Goal: Information Seeking & Learning: Find specific page/section

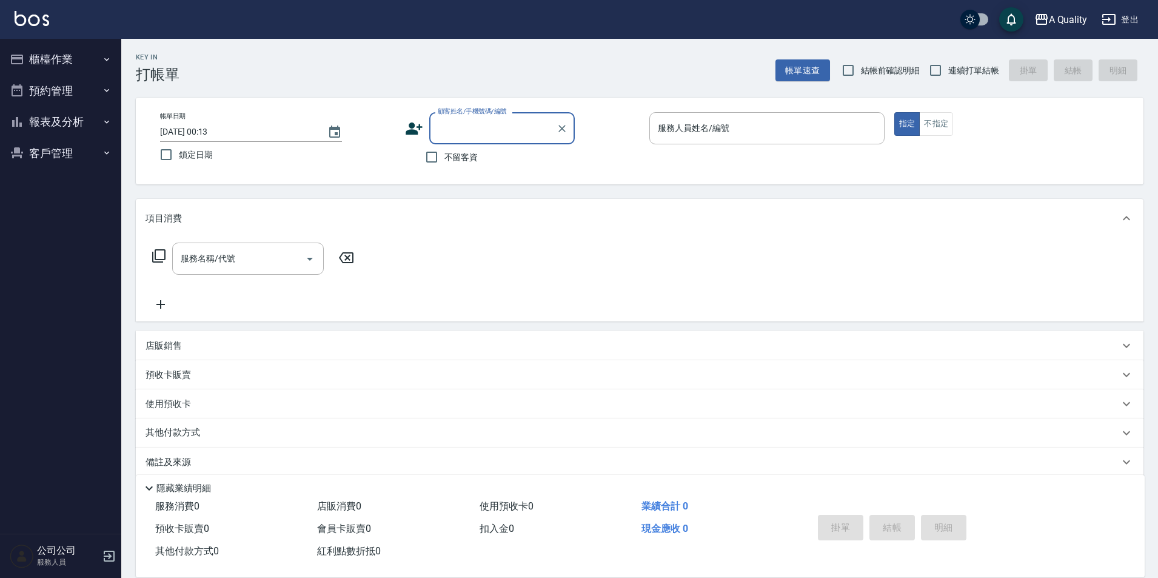
click at [57, 84] on button "預約管理" at bounding box center [61, 91] width 112 height 32
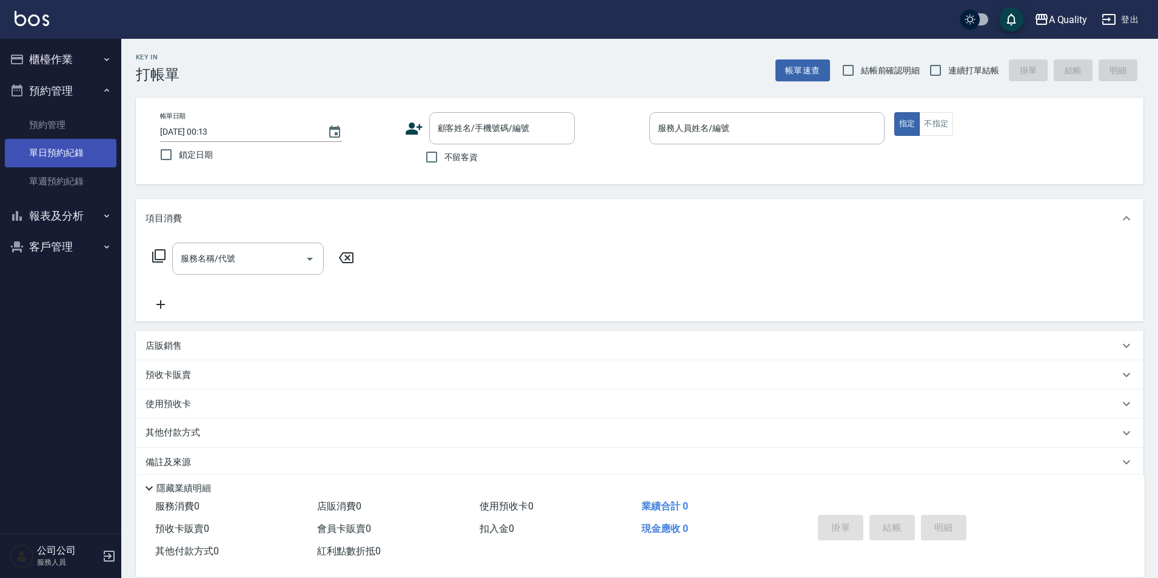
click at [72, 149] on link "單日預約紀錄" at bounding box center [61, 153] width 112 height 28
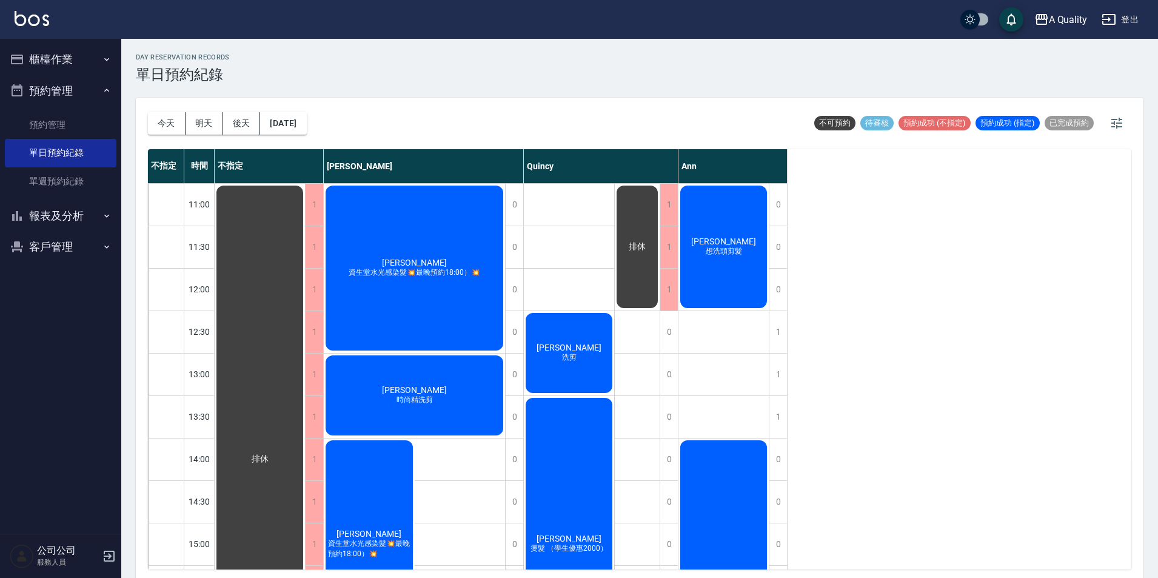
click at [52, 64] on button "櫃檯作業" at bounding box center [61, 60] width 112 height 32
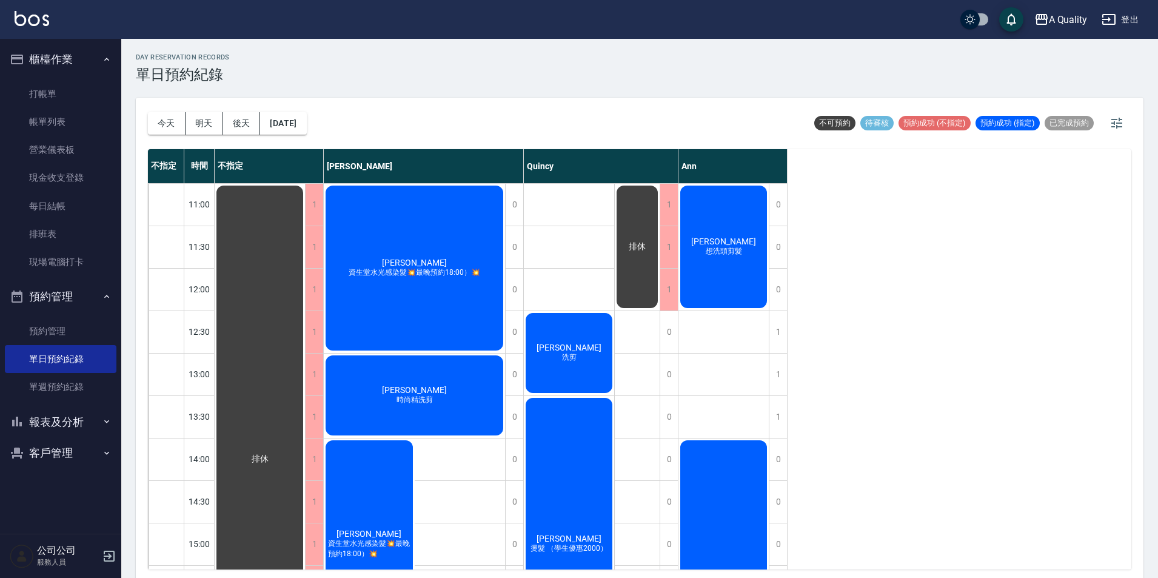
click at [56, 58] on button "櫃檯作業" at bounding box center [61, 60] width 112 height 32
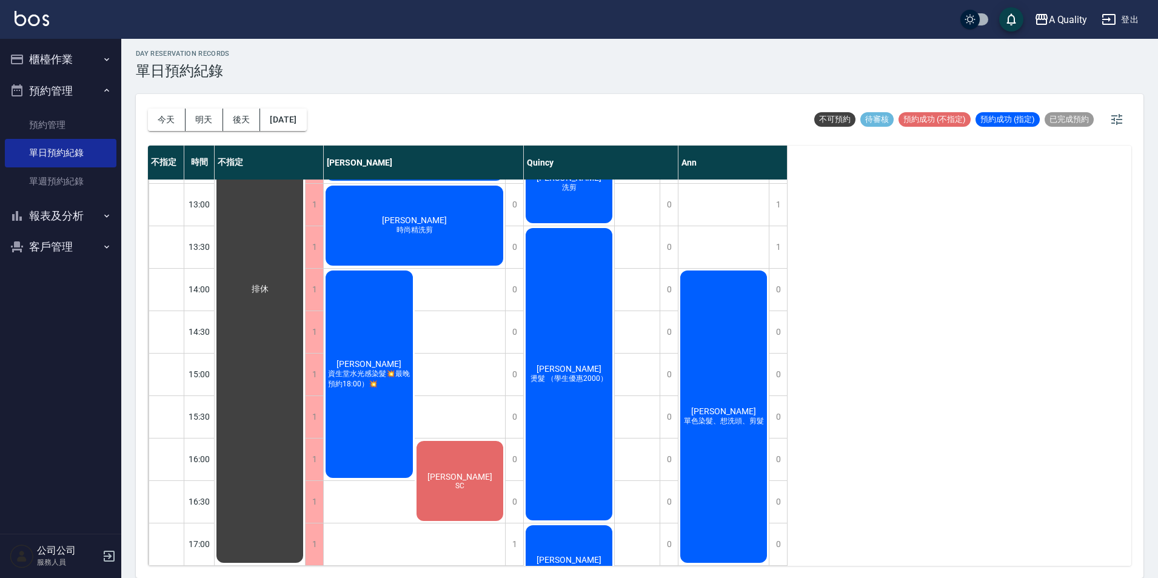
scroll to position [145, 0]
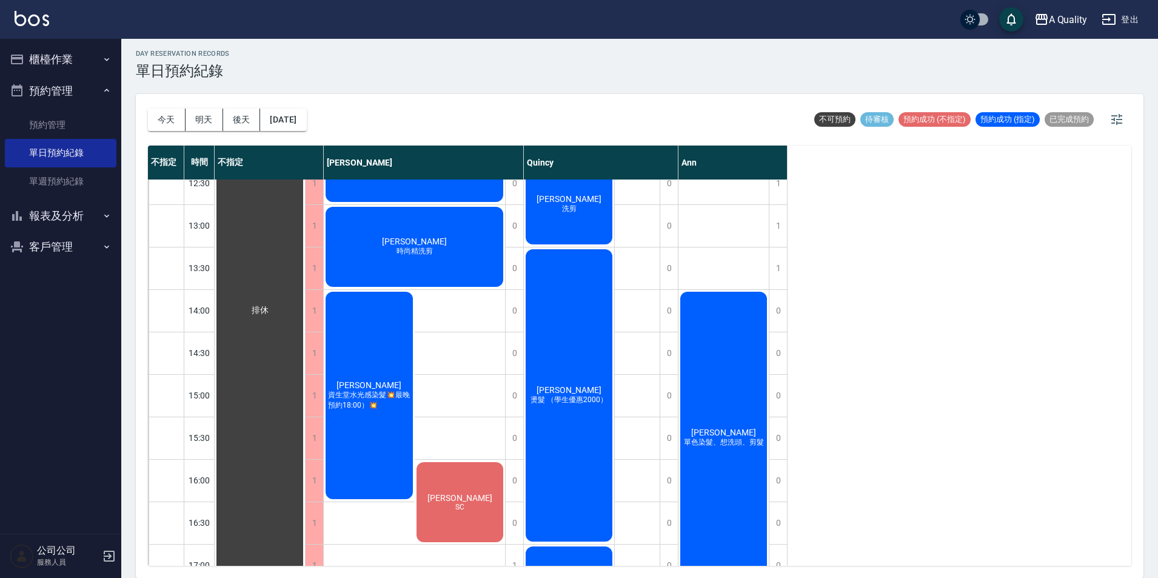
click at [305, 386] on div "王佳惠 單色染髮、想洗頭、剪髮" at bounding box center [260, 310] width 90 height 551
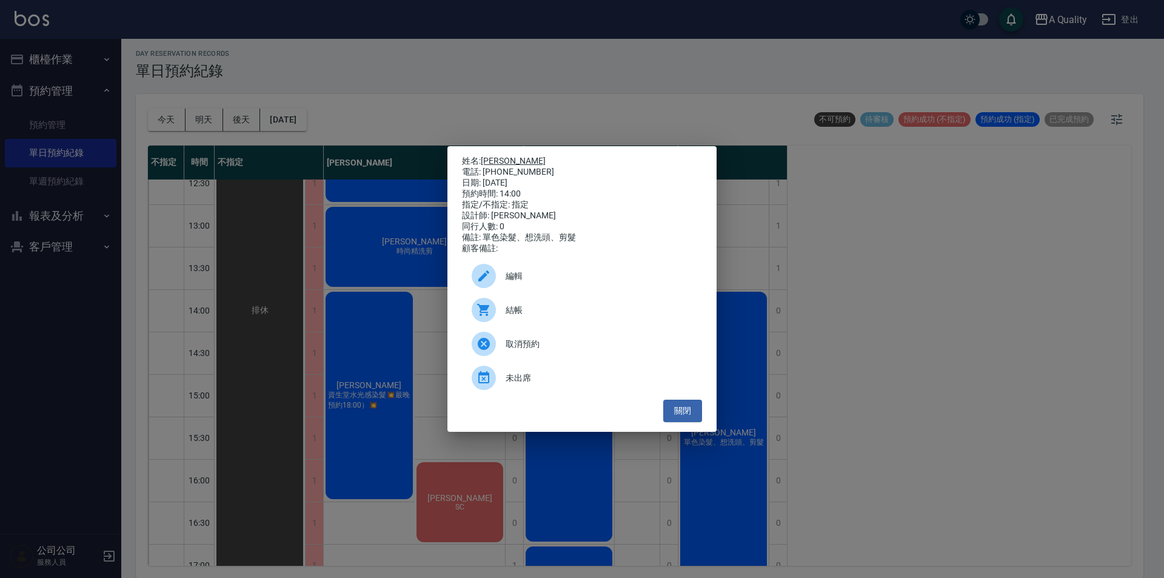
click at [504, 156] on link "[PERSON_NAME]" at bounding box center [513, 161] width 65 height 10
click at [682, 414] on button "關閉" at bounding box center [682, 411] width 39 height 22
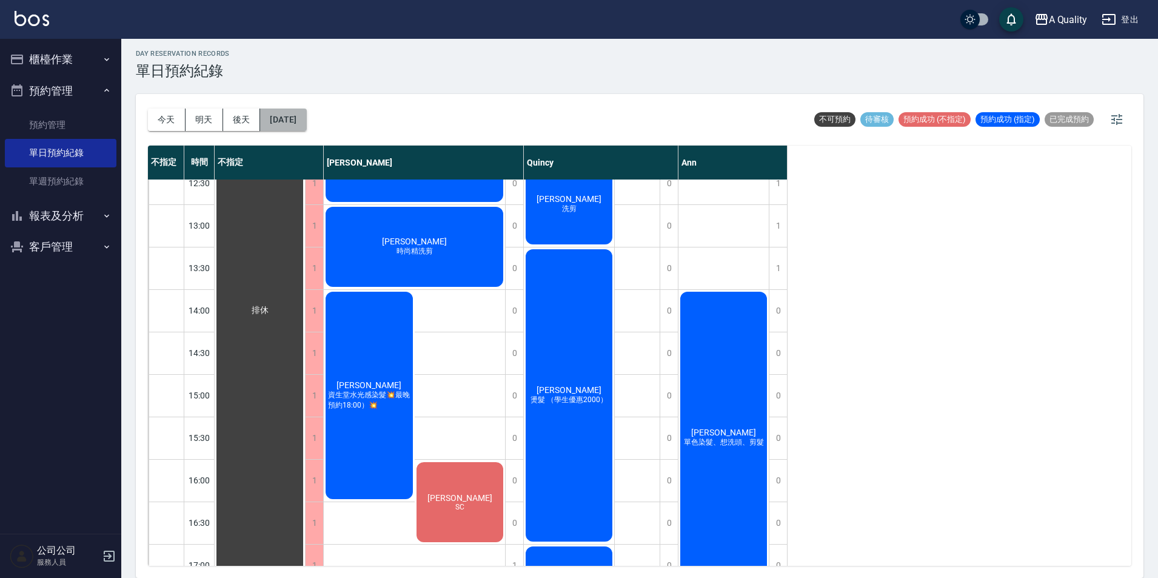
click at [292, 125] on button "[DATE]" at bounding box center [283, 120] width 46 height 22
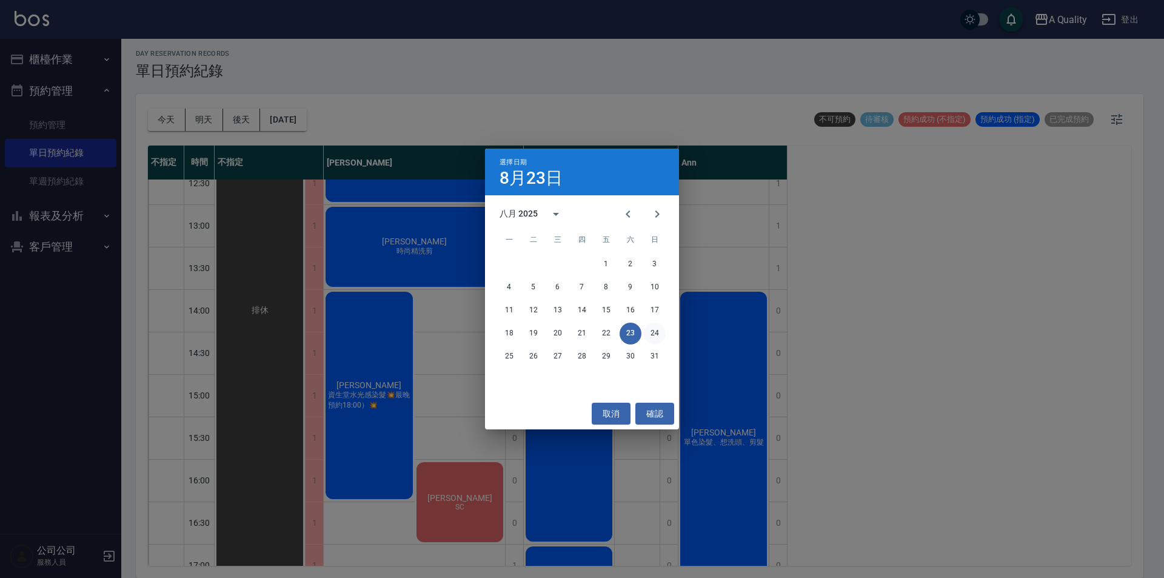
click at [656, 330] on button "24" at bounding box center [655, 334] width 22 height 22
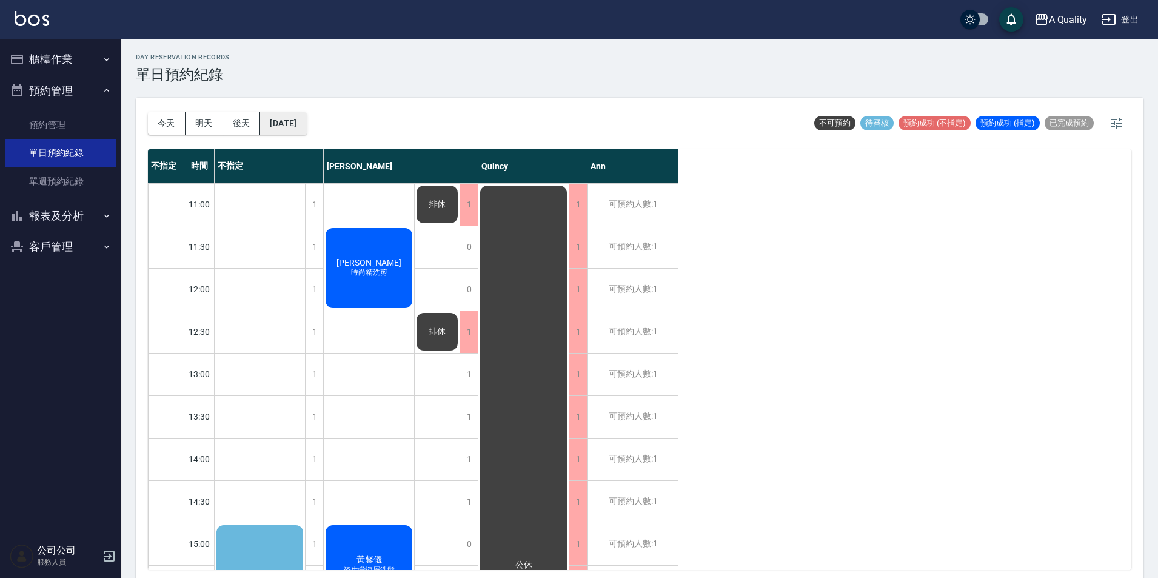
click at [289, 128] on button "[DATE]" at bounding box center [283, 123] width 46 height 22
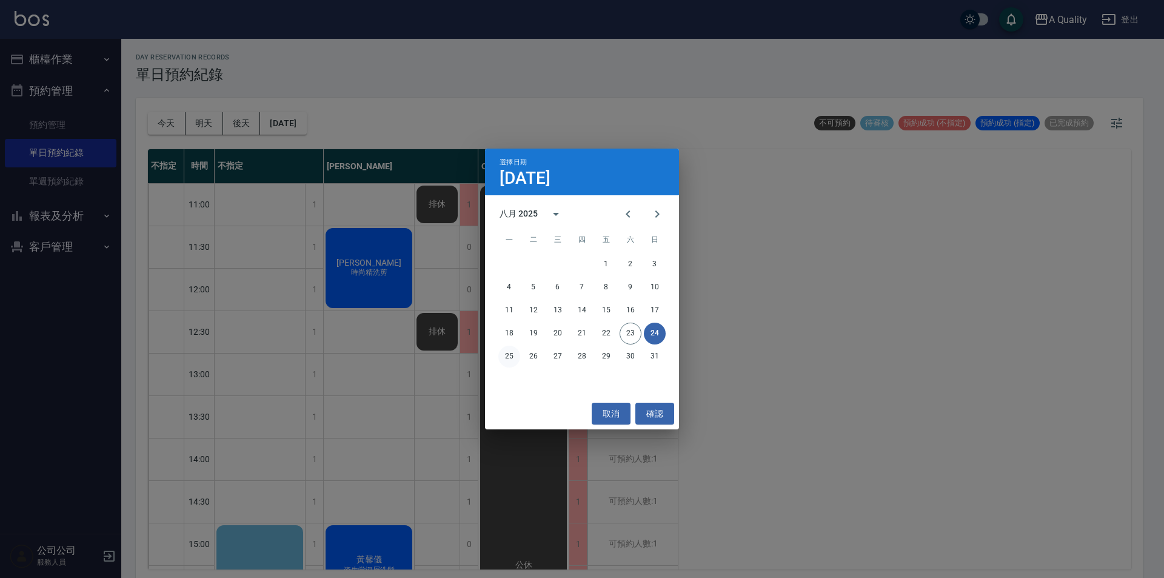
click at [510, 358] on button "25" at bounding box center [509, 357] width 22 height 22
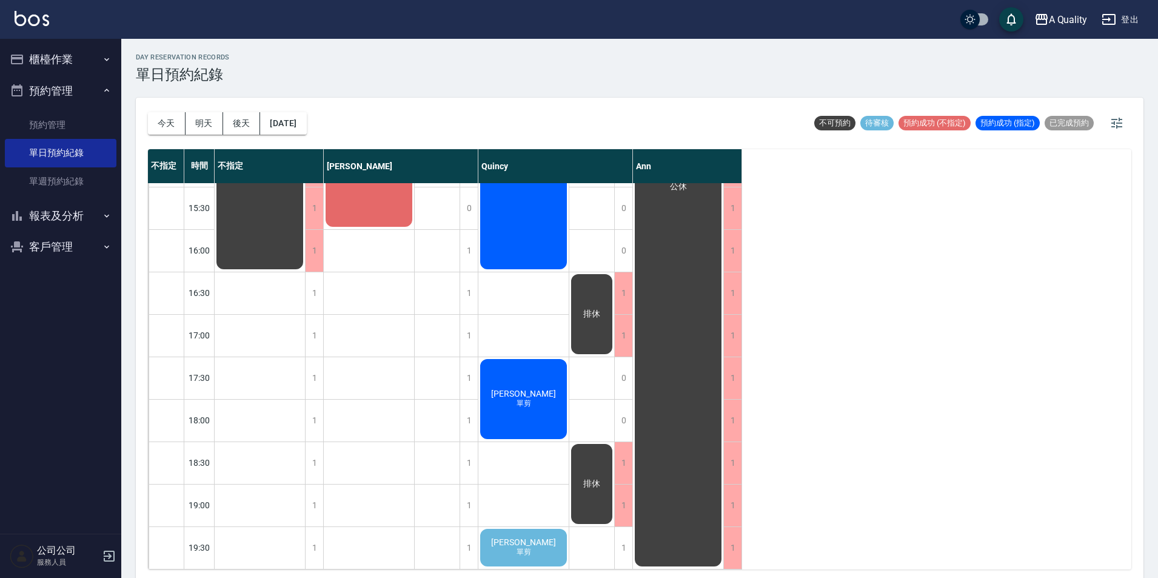
scroll to position [4, 0]
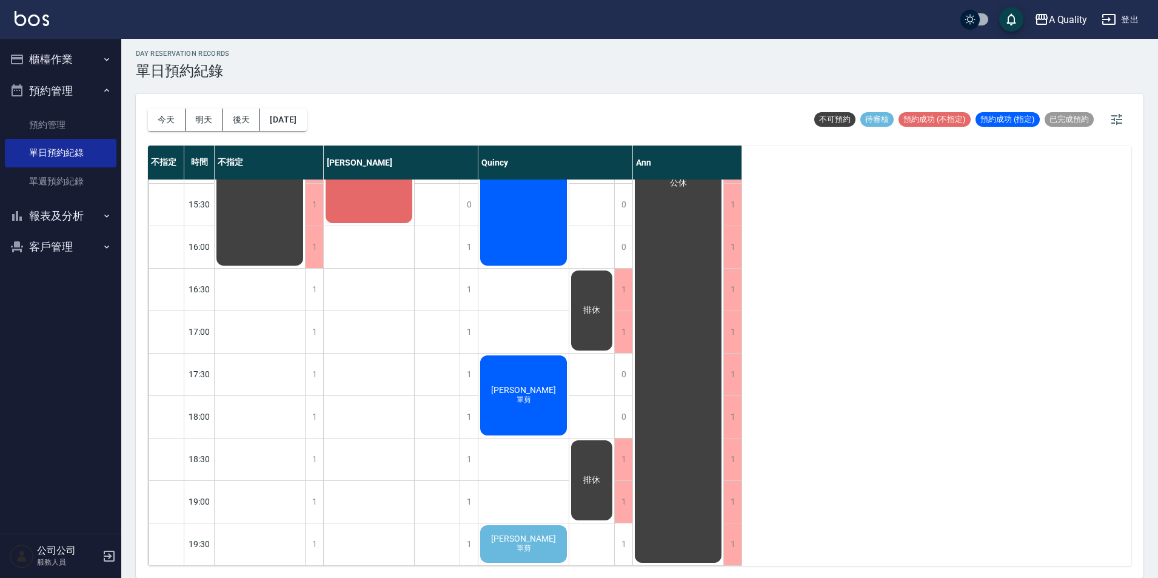
click at [372, 99] on span "單剪" at bounding box center [369, 99] width 5 height 0
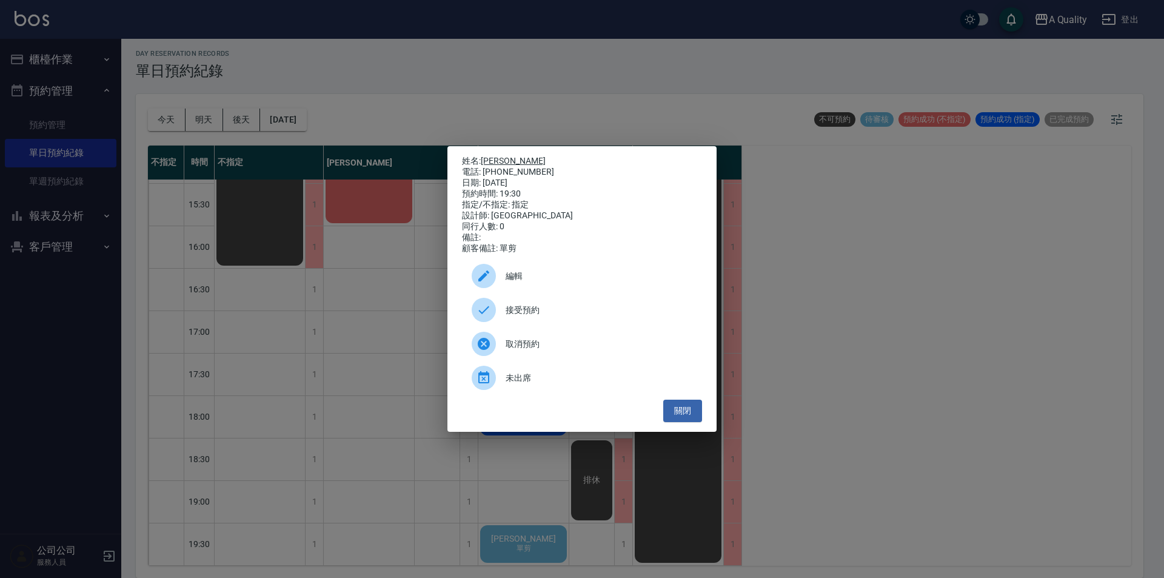
click at [487, 156] on link "[PERSON_NAME]" at bounding box center [513, 161] width 65 height 10
click at [685, 422] on button "關閉" at bounding box center [682, 411] width 39 height 22
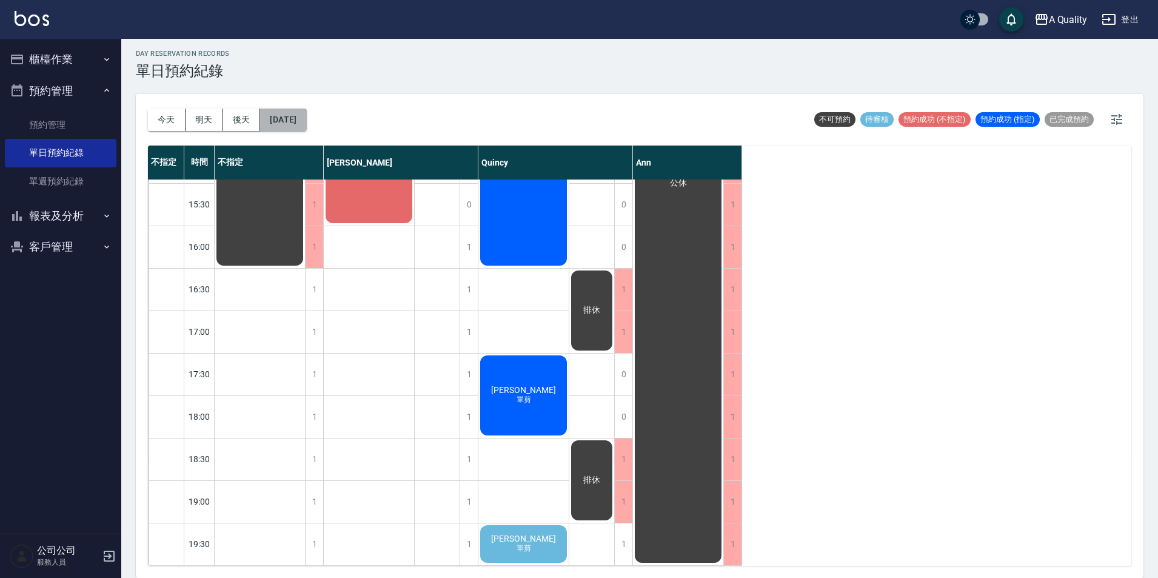
click at [298, 117] on button "[DATE]" at bounding box center [283, 120] width 46 height 22
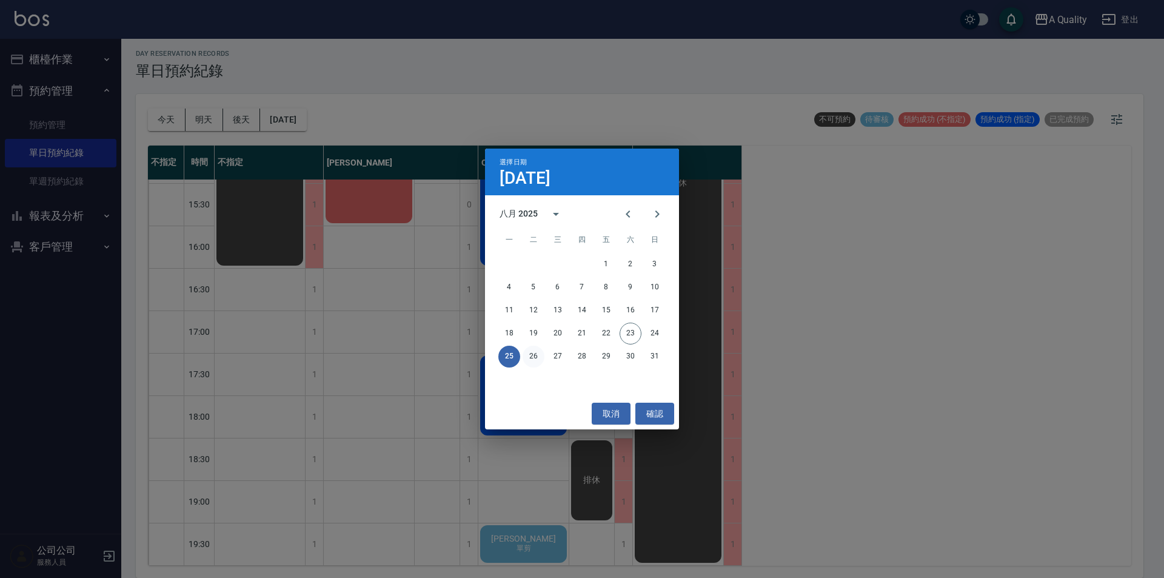
click at [537, 350] on button "26" at bounding box center [534, 357] width 22 height 22
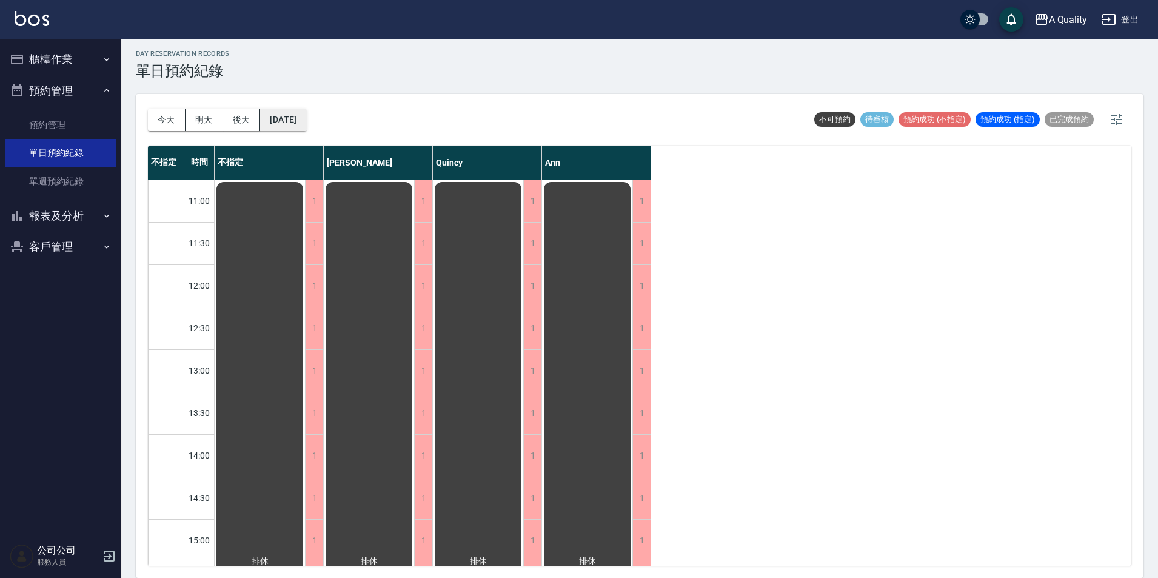
click at [306, 111] on button "[DATE]" at bounding box center [283, 120] width 46 height 22
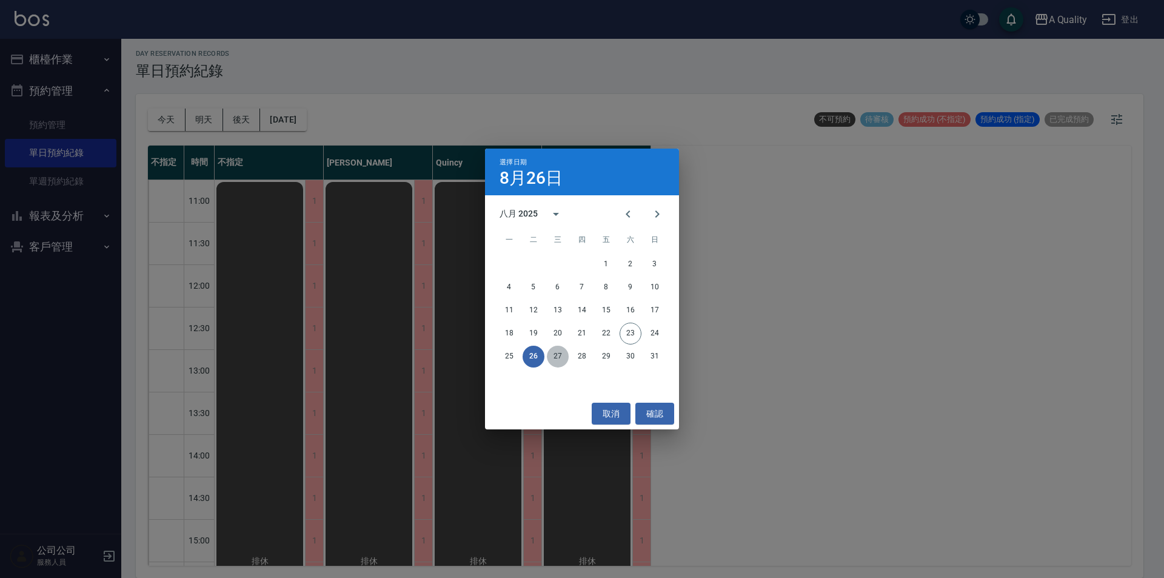
click at [558, 357] on button "27" at bounding box center [558, 357] width 22 height 22
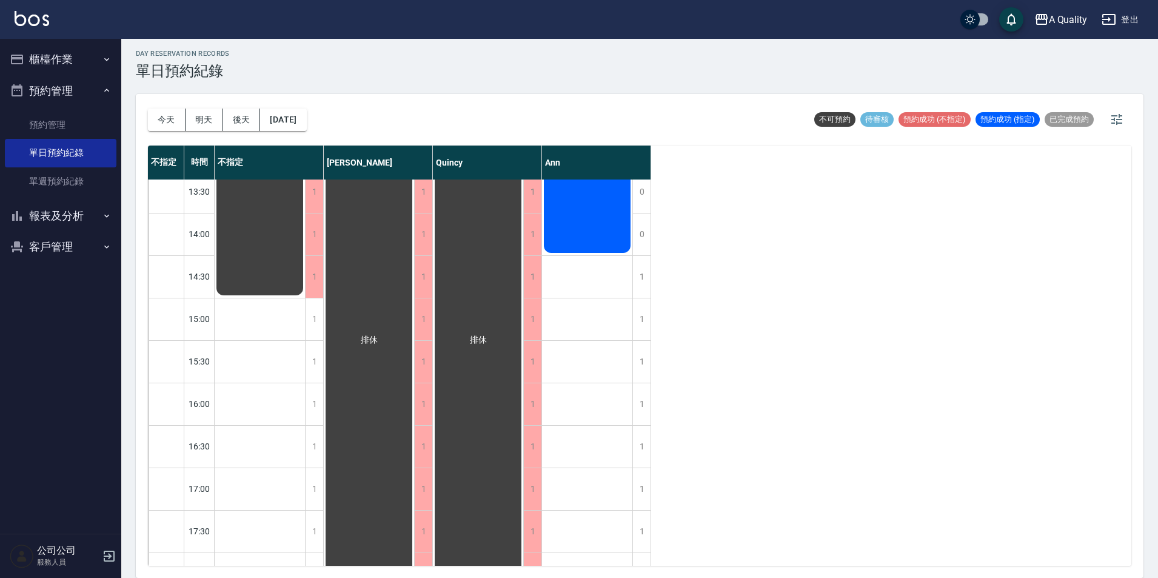
scroll to position [303, 0]
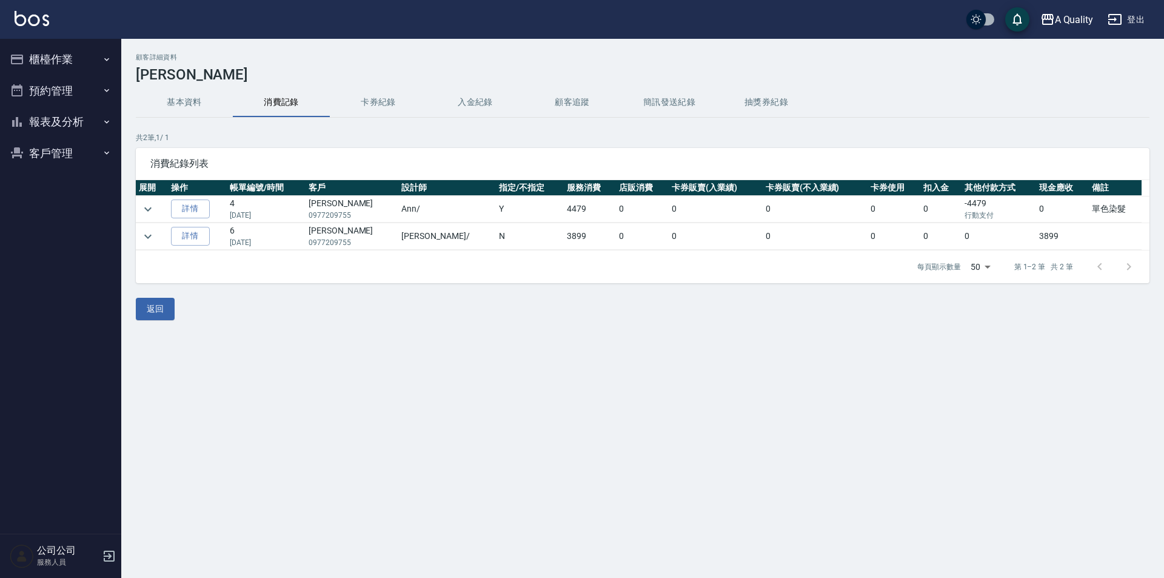
click at [333, 204] on td "王佳惠 0977209755" at bounding box center [352, 209] width 93 height 27
click at [334, 202] on td "王佳惠 0977209755" at bounding box center [352, 209] width 93 height 27
click at [330, 204] on td "王佳惠 0977209755" at bounding box center [352, 209] width 93 height 27
copy td "王"
click at [73, 157] on button "客戶管理" at bounding box center [61, 154] width 112 height 32
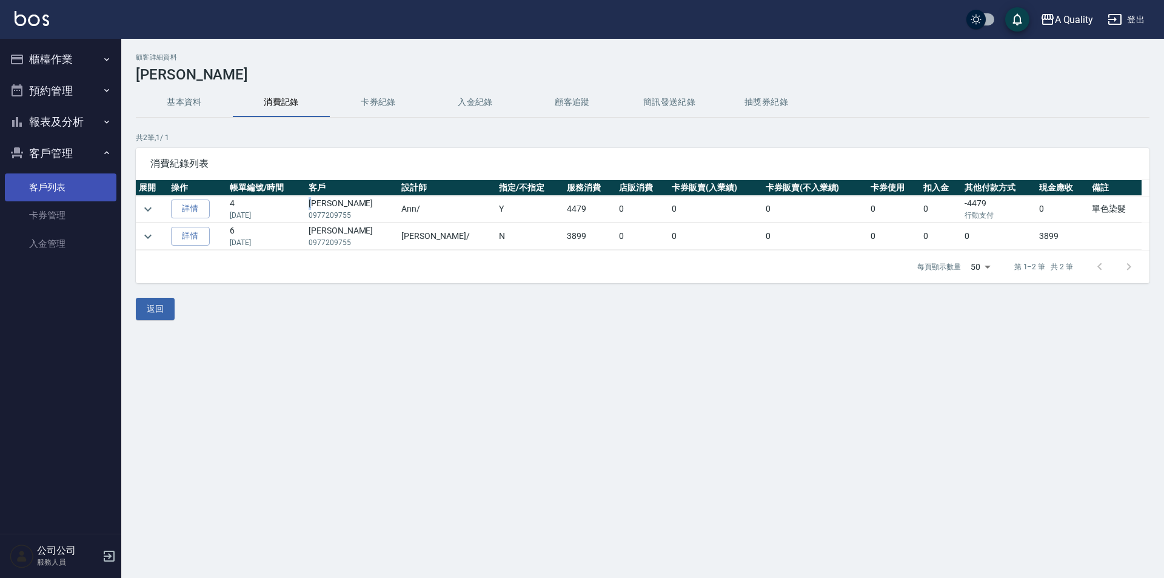
click at [62, 181] on link "客戶列表" at bounding box center [61, 187] width 112 height 28
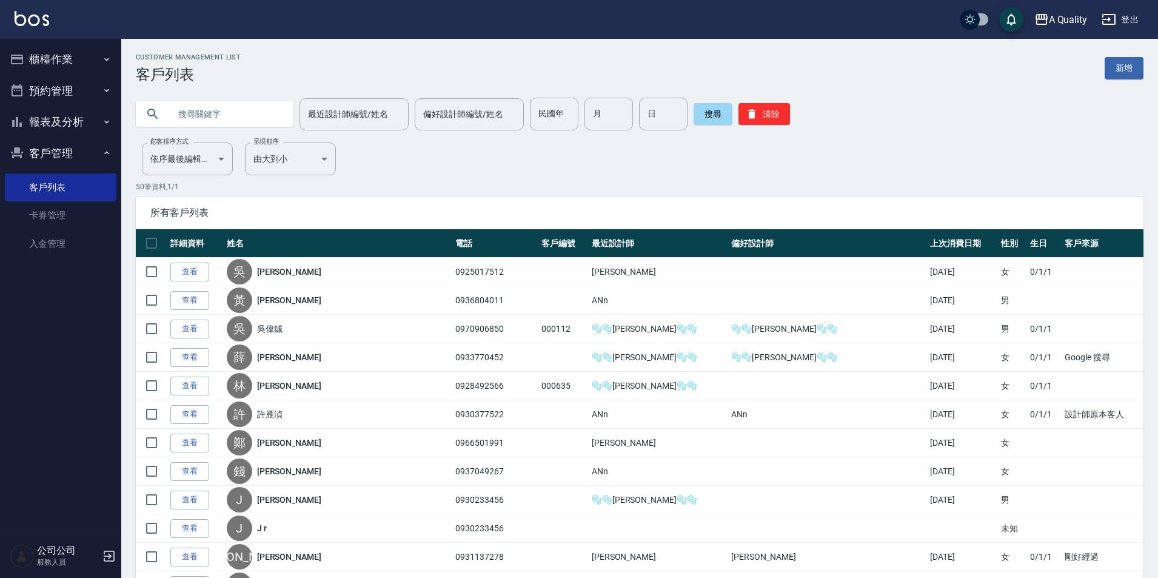
click at [246, 115] on input "text" at bounding box center [227, 114] width 114 height 33
paste input "王"
type input "王"
click at [717, 115] on button "搜尋" at bounding box center [713, 114] width 39 height 22
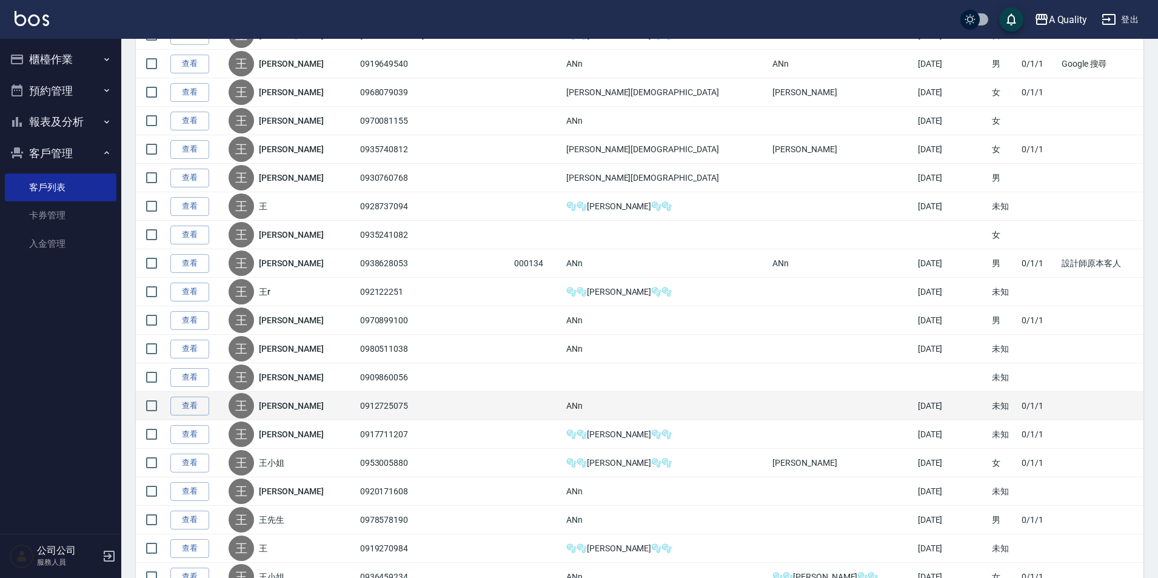
scroll to position [1162, 0]
